Goal: Task Accomplishment & Management: Use online tool/utility

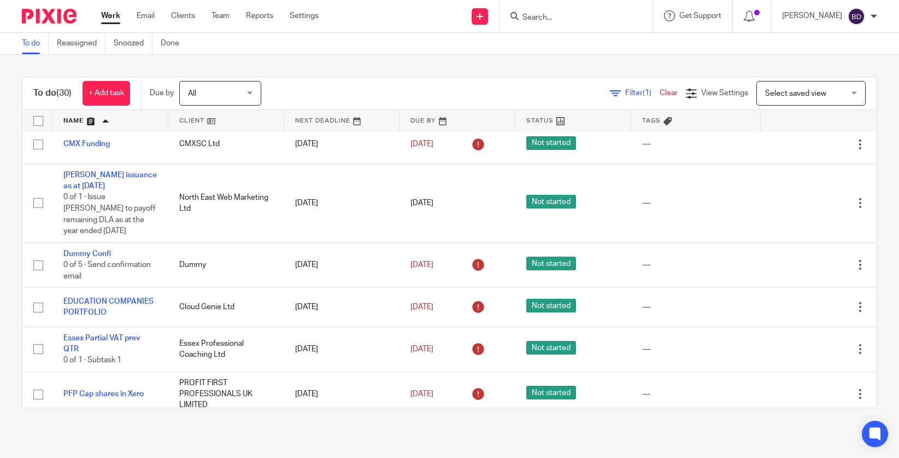
scroll to position [1313, 0]
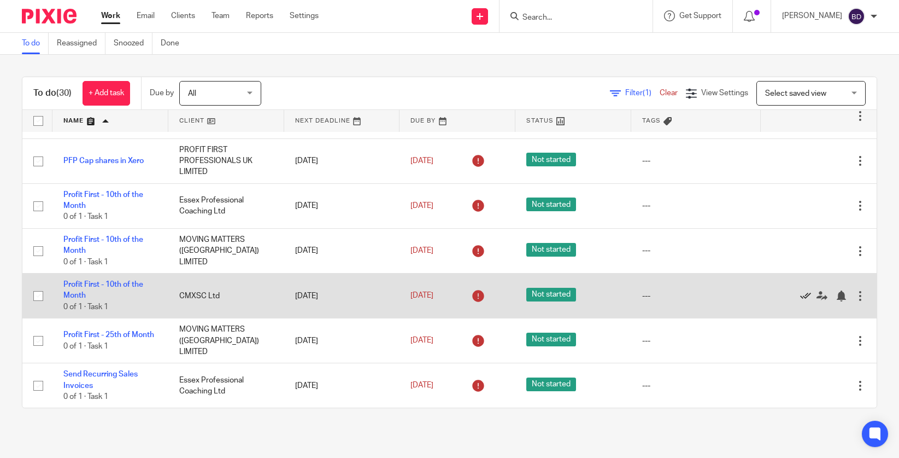
click at [804, 299] on icon at bounding box center [805, 295] width 11 height 11
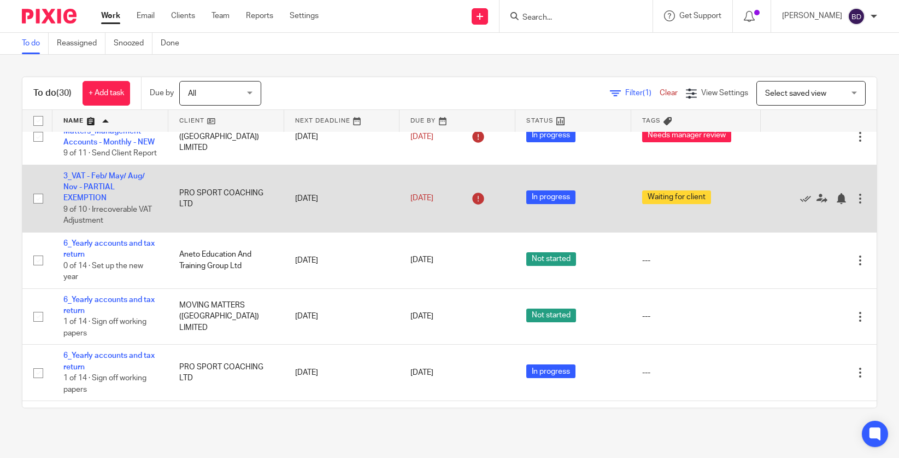
scroll to position [0, 0]
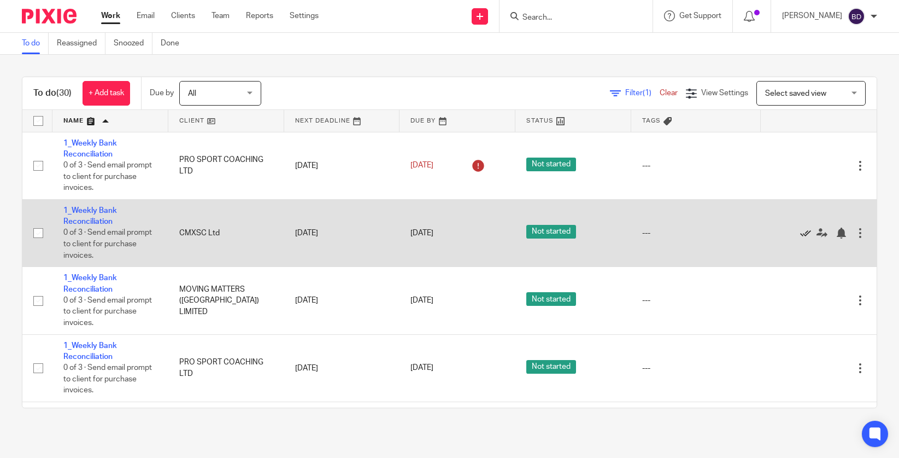
click at [807, 234] on icon at bounding box center [805, 232] width 11 height 11
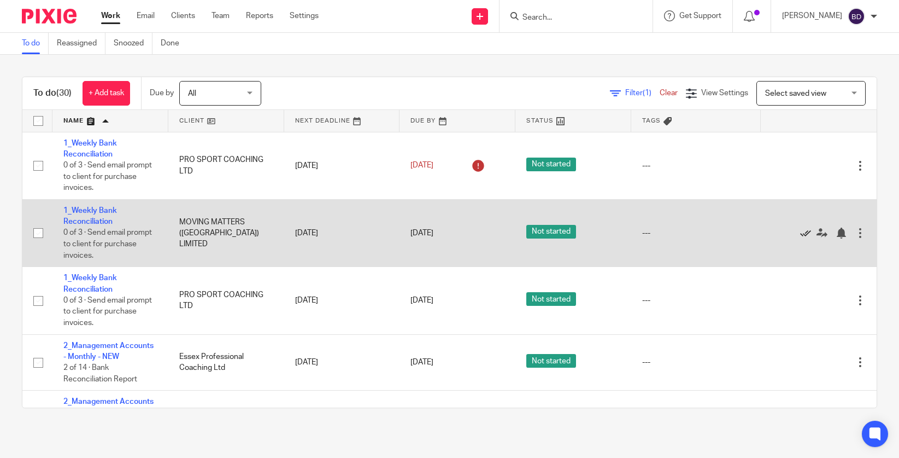
click at [809, 237] on icon at bounding box center [805, 232] width 11 height 11
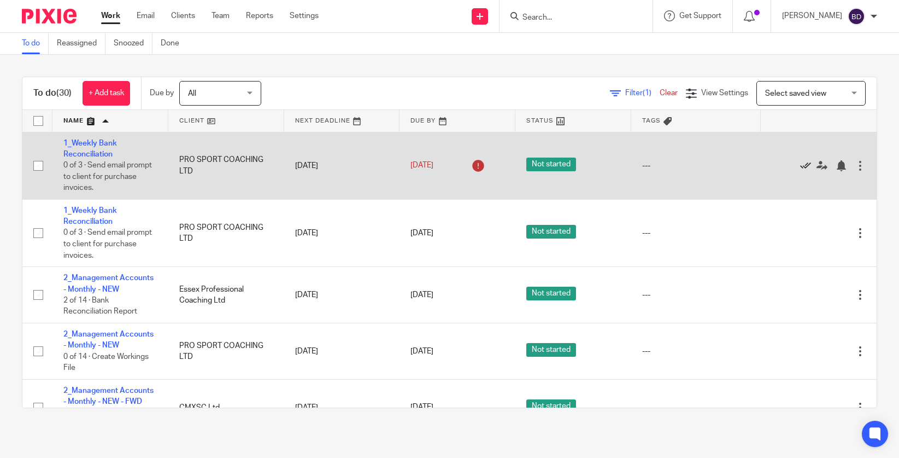
click at [807, 164] on icon at bounding box center [805, 165] width 11 height 11
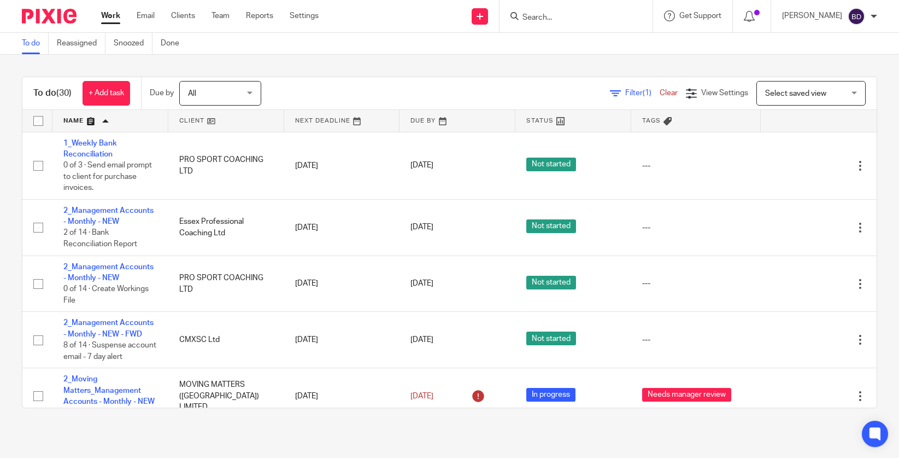
click at [559, 14] on input "Search" at bounding box center [571, 18] width 98 height 10
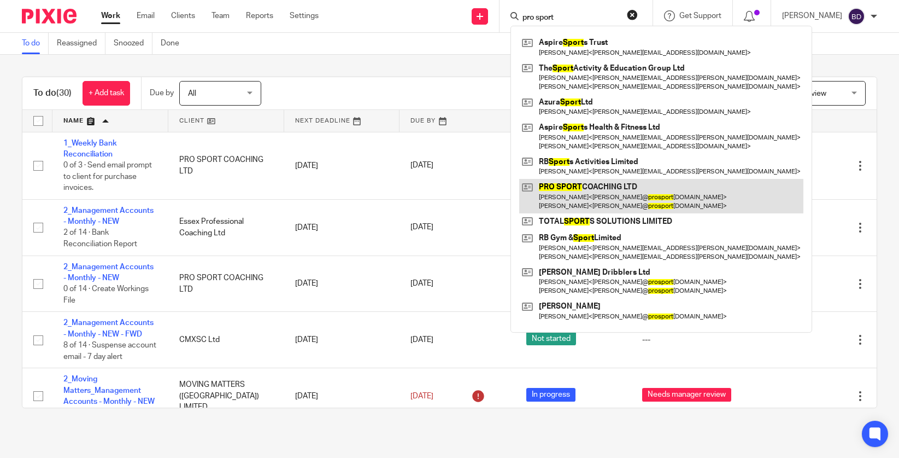
type input "pro sport"
click at [588, 192] on link at bounding box center [661, 196] width 284 height 34
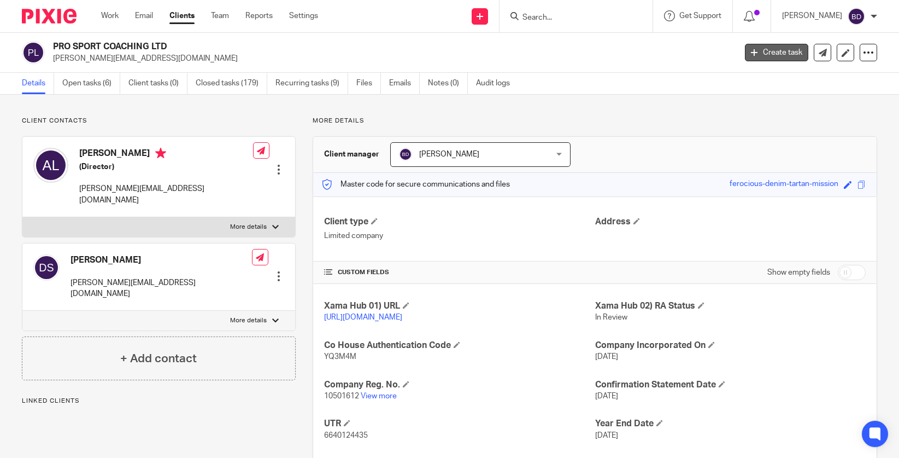
click at [776, 56] on link "Create task" at bounding box center [776, 52] width 63 height 17
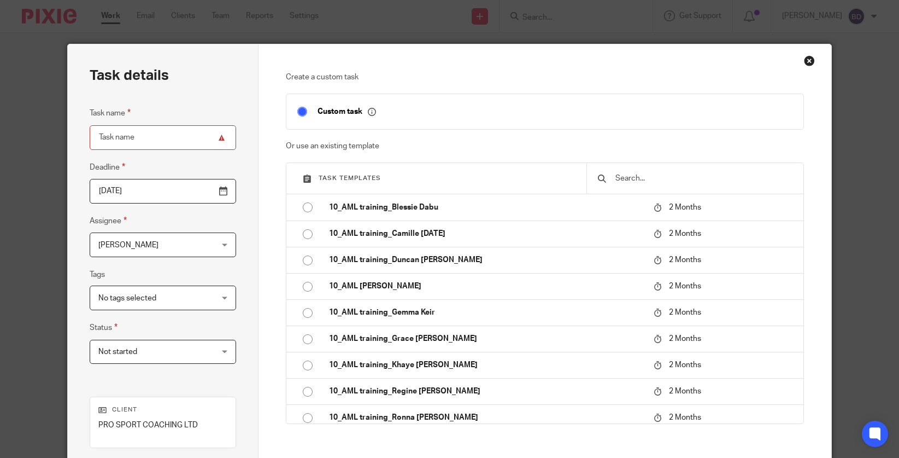
click at [672, 184] on input "text" at bounding box center [704, 178] width 178 height 12
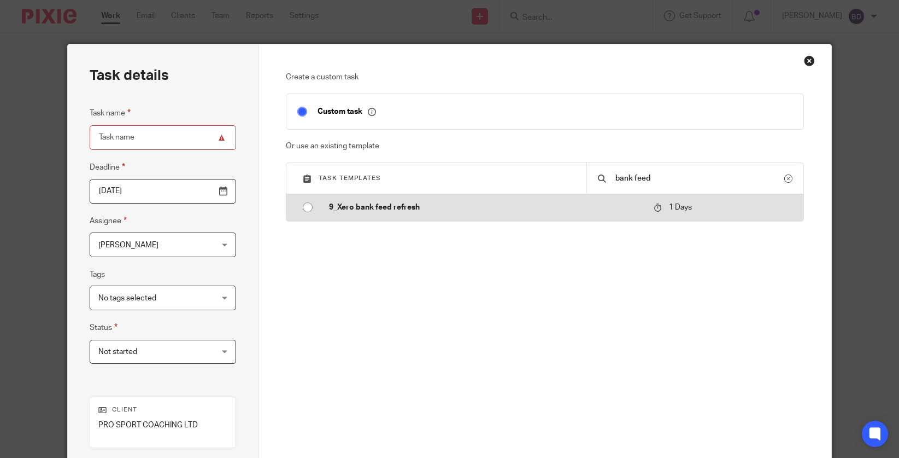
type input "bank feed"
click at [574, 218] on td "9_Xero bank feed refresh" at bounding box center [483, 207] width 330 height 26
type input "2025-10-13"
type input "9_Xero bank feed refresh"
checkbox input "false"
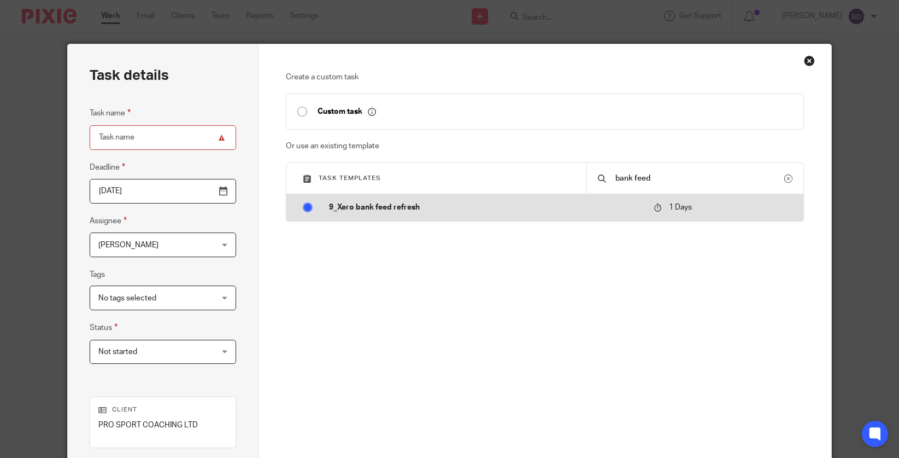
radio input "true"
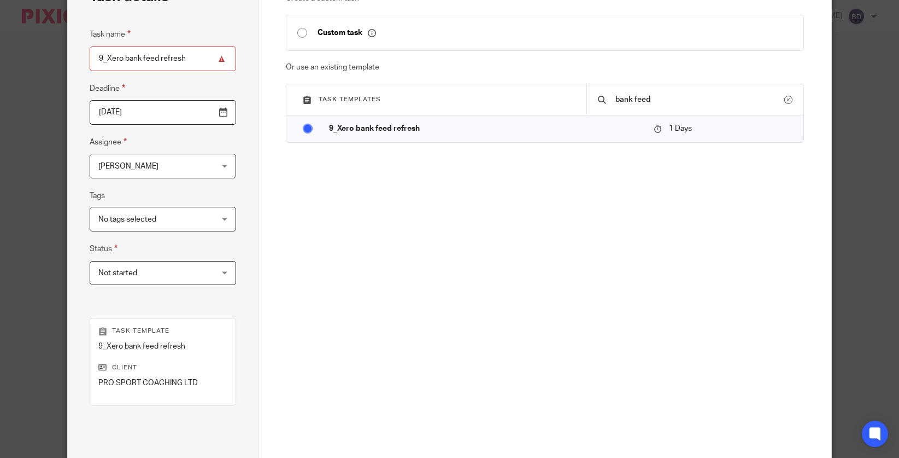
scroll to position [190, 0]
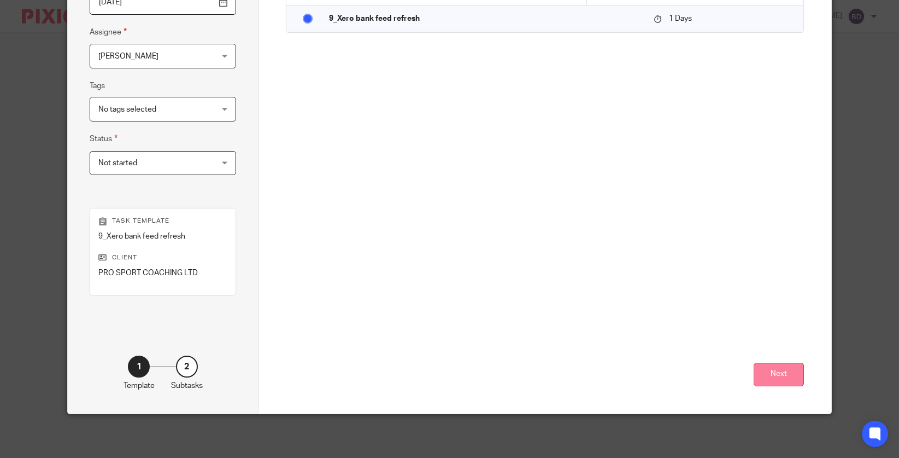
click at [788, 381] on button "Next" at bounding box center [779, 374] width 50 height 24
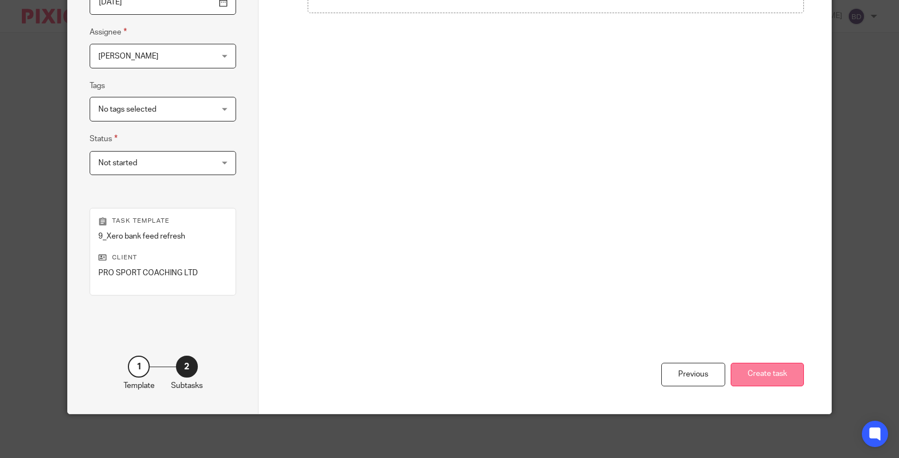
click at [782, 372] on button "Create task" at bounding box center [767, 374] width 73 height 24
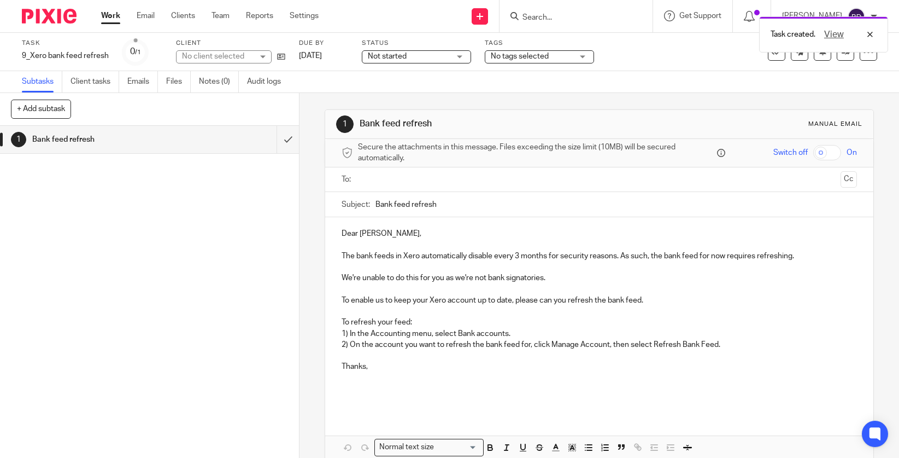
click at [496, 177] on input "text" at bounding box center [599, 179] width 475 height 13
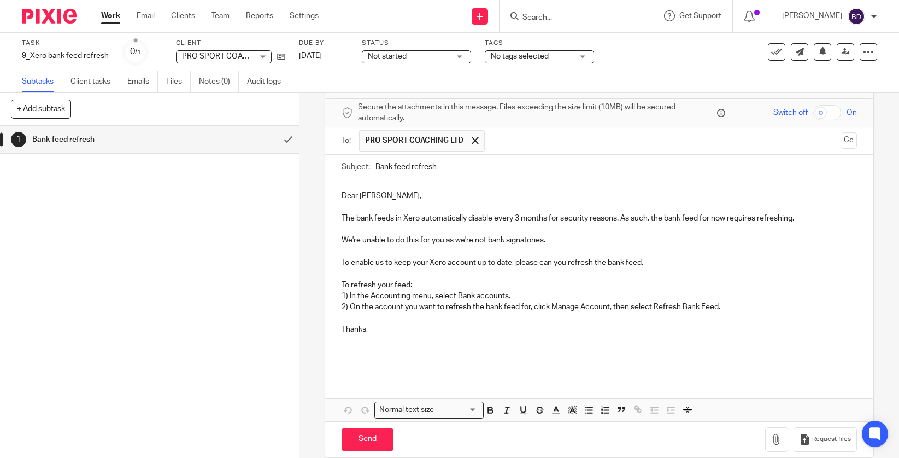
scroll to position [42, 0]
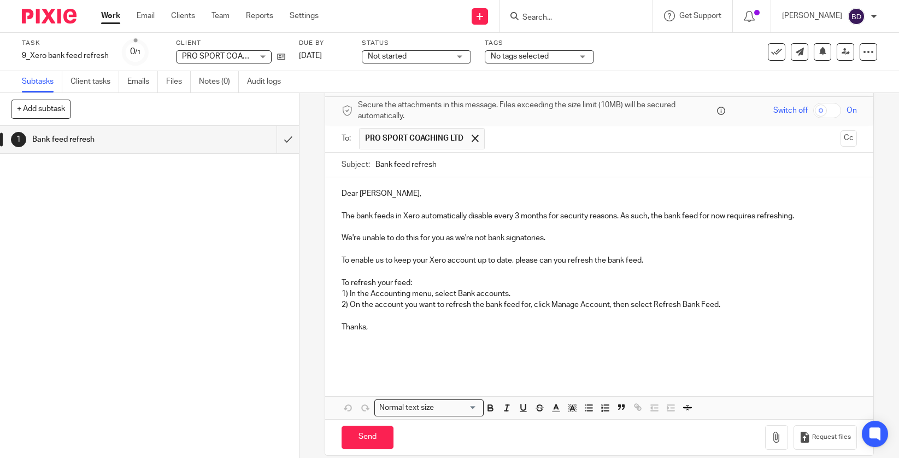
click at [712, 216] on p "The bank feeds in Xero automatically disable every 3 months for security reason…" at bounding box center [600, 215] width 516 height 11
click at [378, 160] on input "Bank feed refresh" at bounding box center [617, 165] width 482 height 25
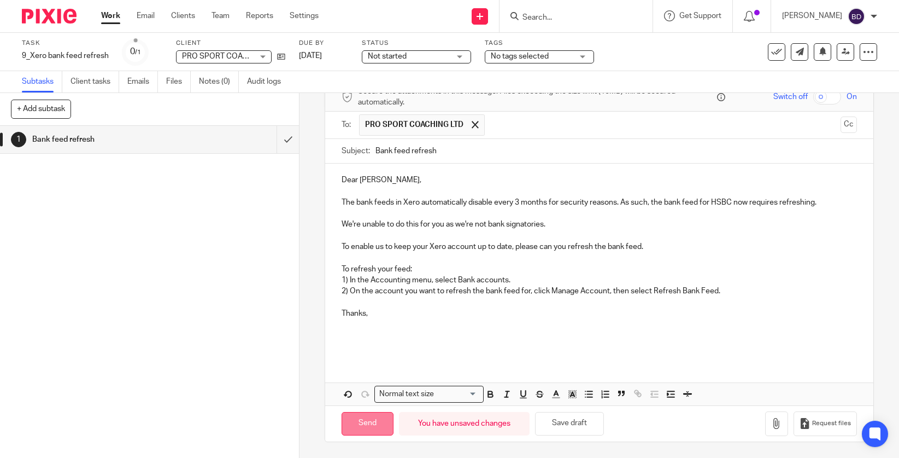
click at [371, 423] on input "Send" at bounding box center [368, 424] width 52 height 24
type input "Sent"
